Goal: Navigation & Orientation: Find specific page/section

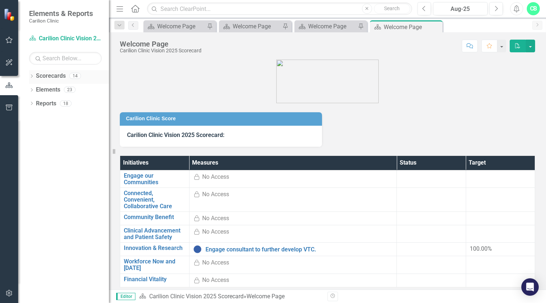
click at [31, 77] on icon at bounding box center [32, 75] width 2 height 3
click at [36, 89] on icon "Dropdown" at bounding box center [35, 89] width 5 height 4
click at [45, 115] on icon "Dropdown" at bounding box center [42, 117] width 5 height 4
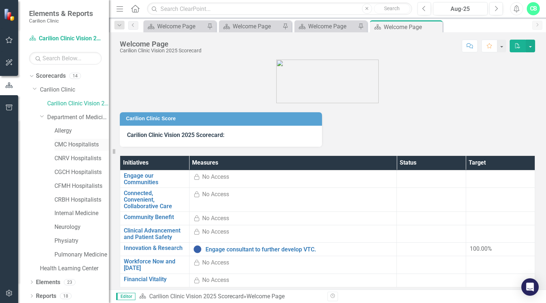
click at [84, 144] on link "CMC Hospitalists" at bounding box center [81, 144] width 54 height 8
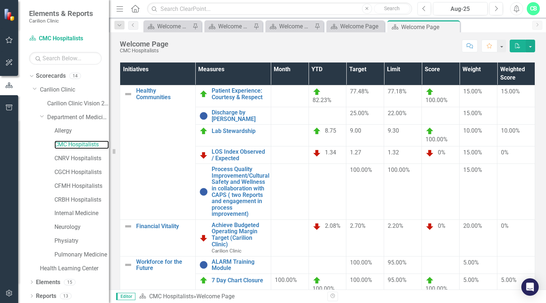
scroll to position [98, 0]
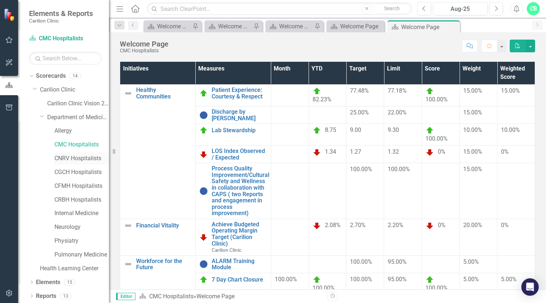
click at [78, 156] on link "CNRV Hospitalists" at bounding box center [81, 158] width 54 height 8
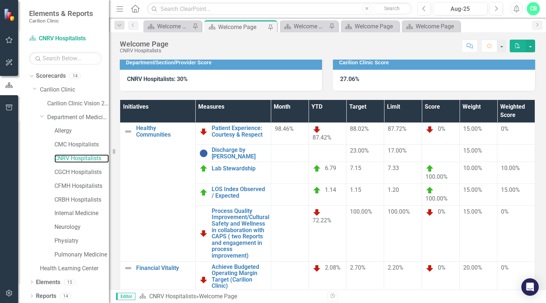
scroll to position [59, 0]
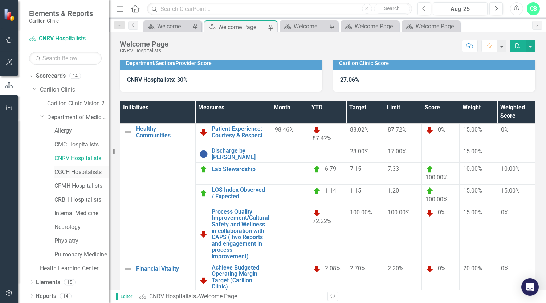
click at [61, 171] on link "CGCH Hospitalists" at bounding box center [81, 172] width 54 height 8
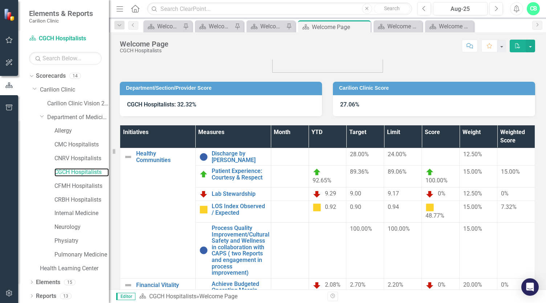
scroll to position [38, 0]
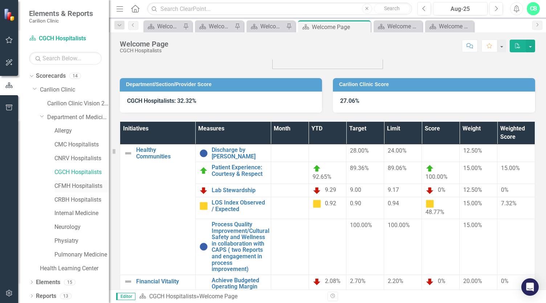
click at [78, 184] on link "CFMH Hospitalists" at bounding box center [81, 186] width 54 height 8
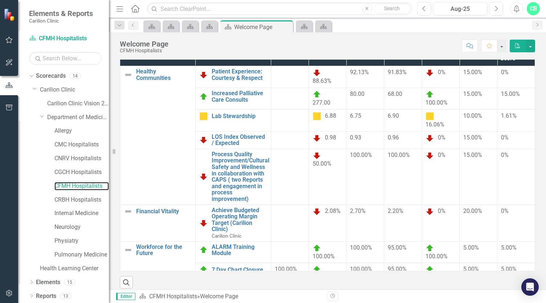
scroll to position [115, 0]
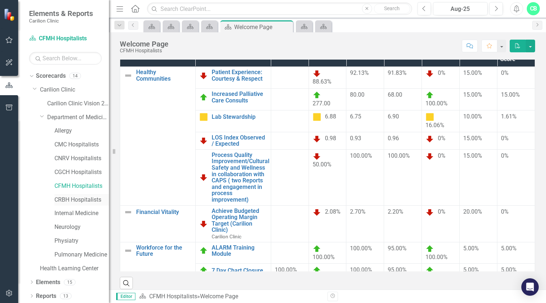
click at [72, 198] on link "CRBH Hospitalists" at bounding box center [81, 200] width 54 height 8
